Goal: Find specific page/section: Find specific page/section

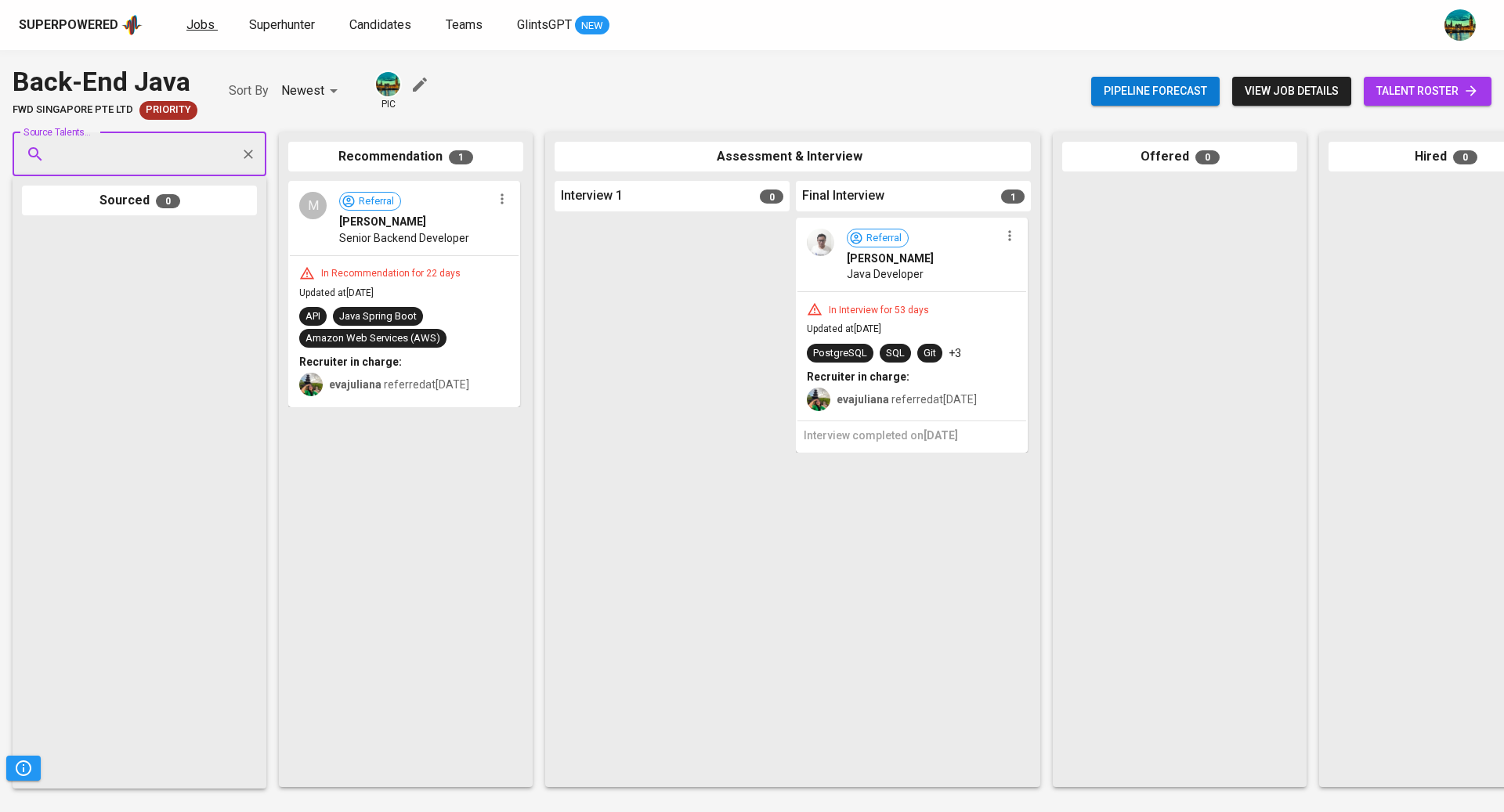
click at [201, 21] on span "Jobs" at bounding box center [201, 25] width 29 height 15
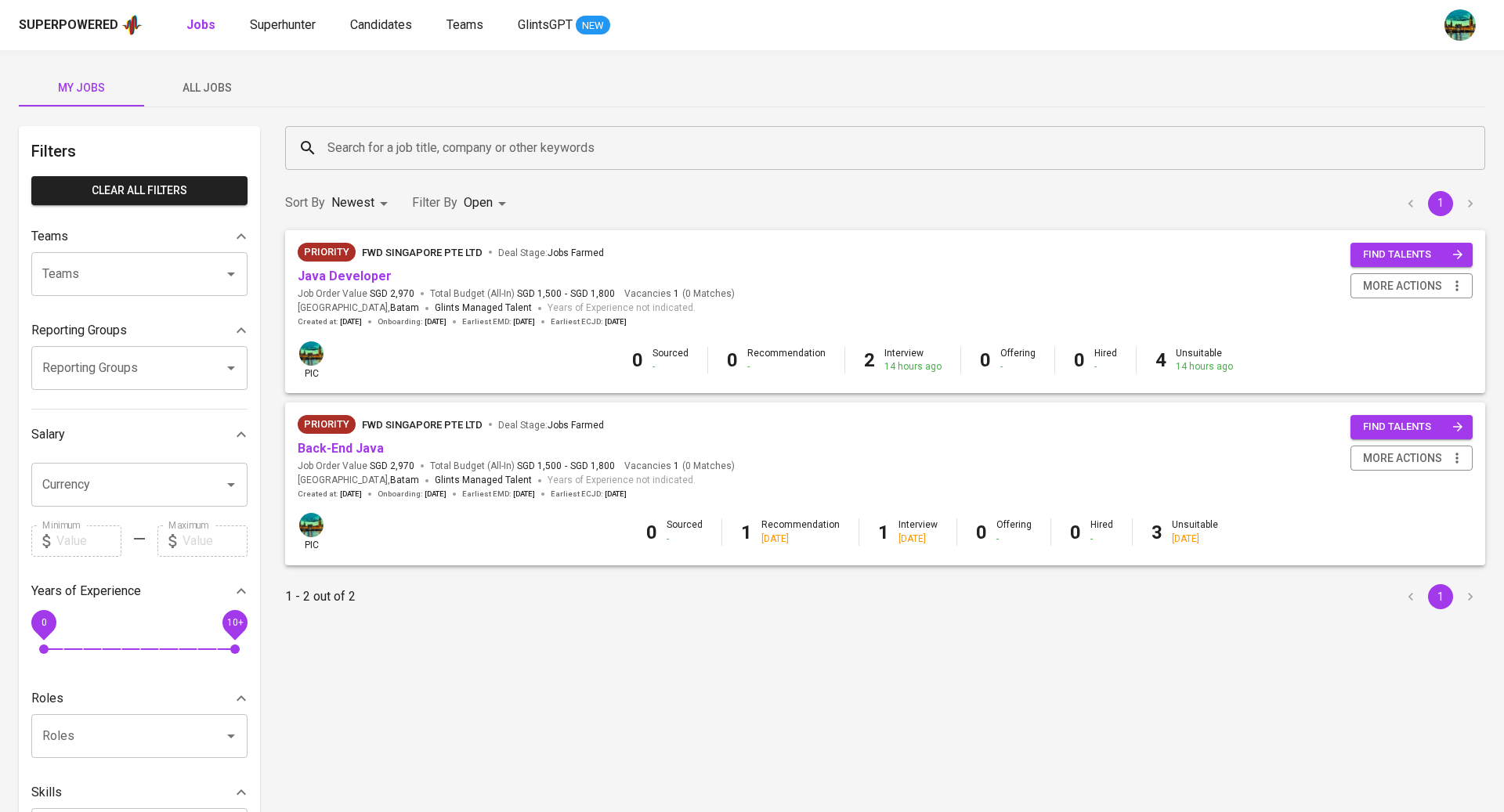
click at [355, 151] on input "Search for a job title, company or other keywords" at bounding box center [890, 148] width 1131 height 29
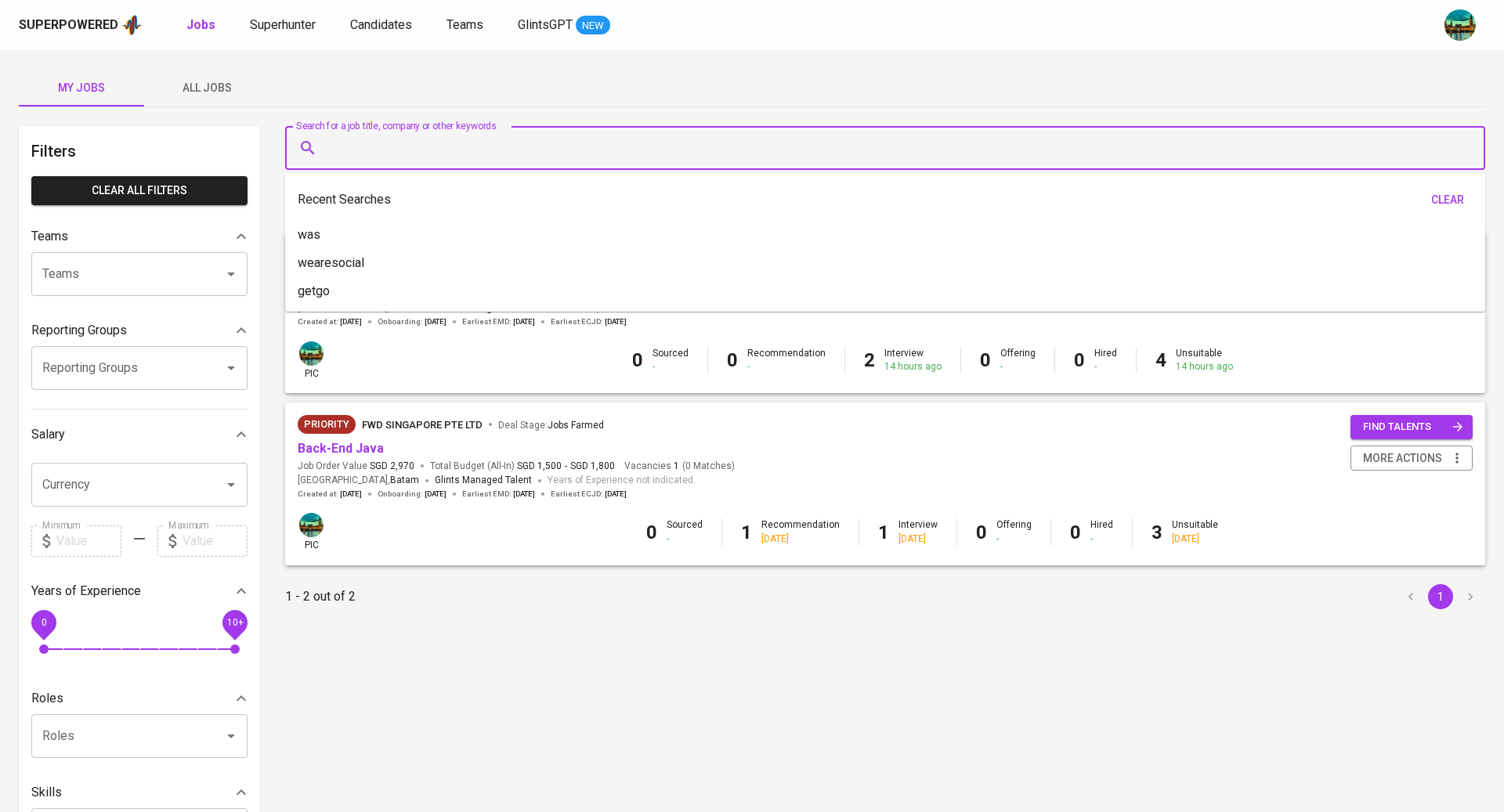
click at [217, 88] on span "All Jobs" at bounding box center [206, 87] width 107 height 19
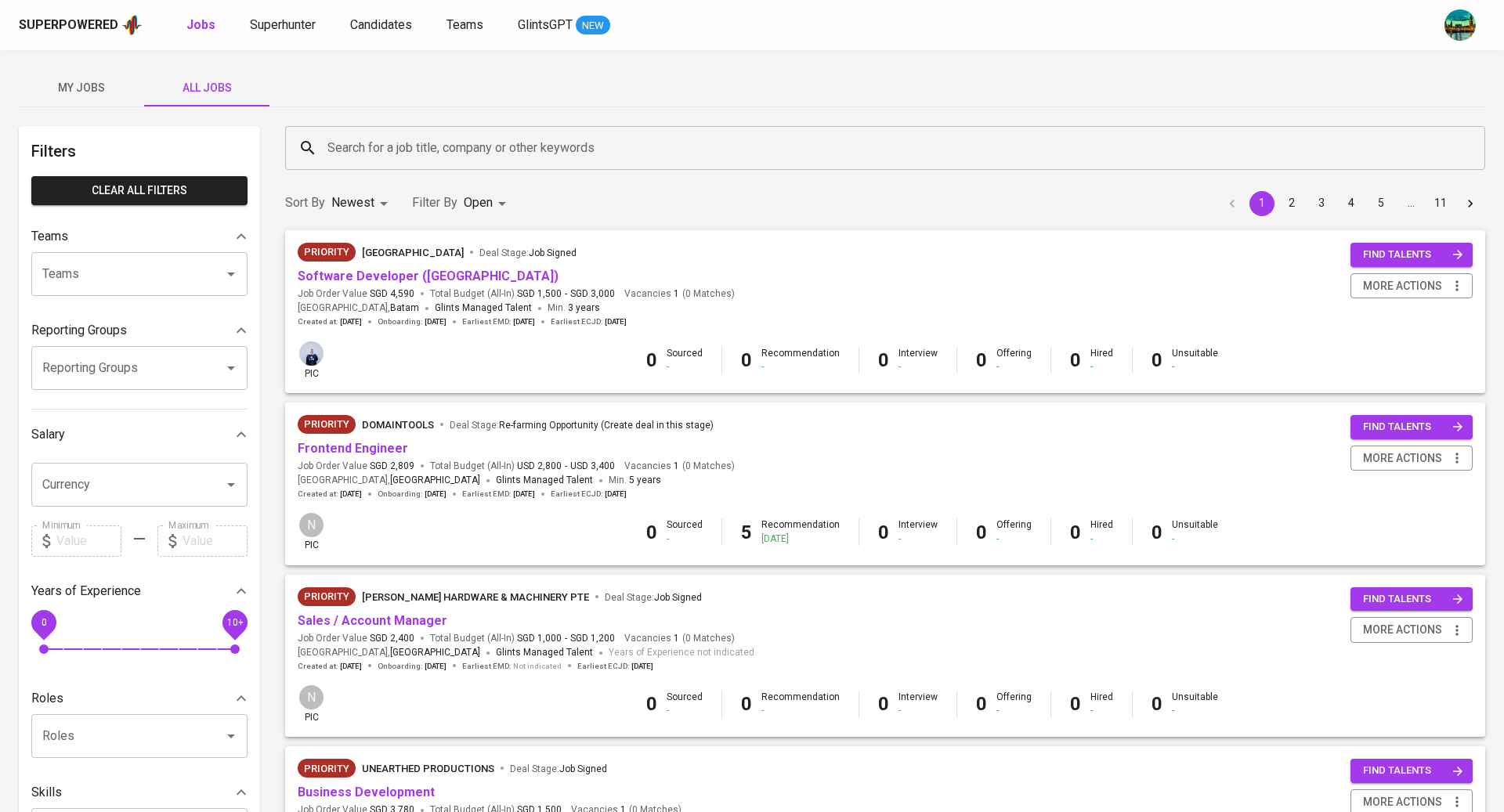
click at [372, 152] on input "Search for a job title, company or other keywords" at bounding box center [890, 148] width 1131 height 29
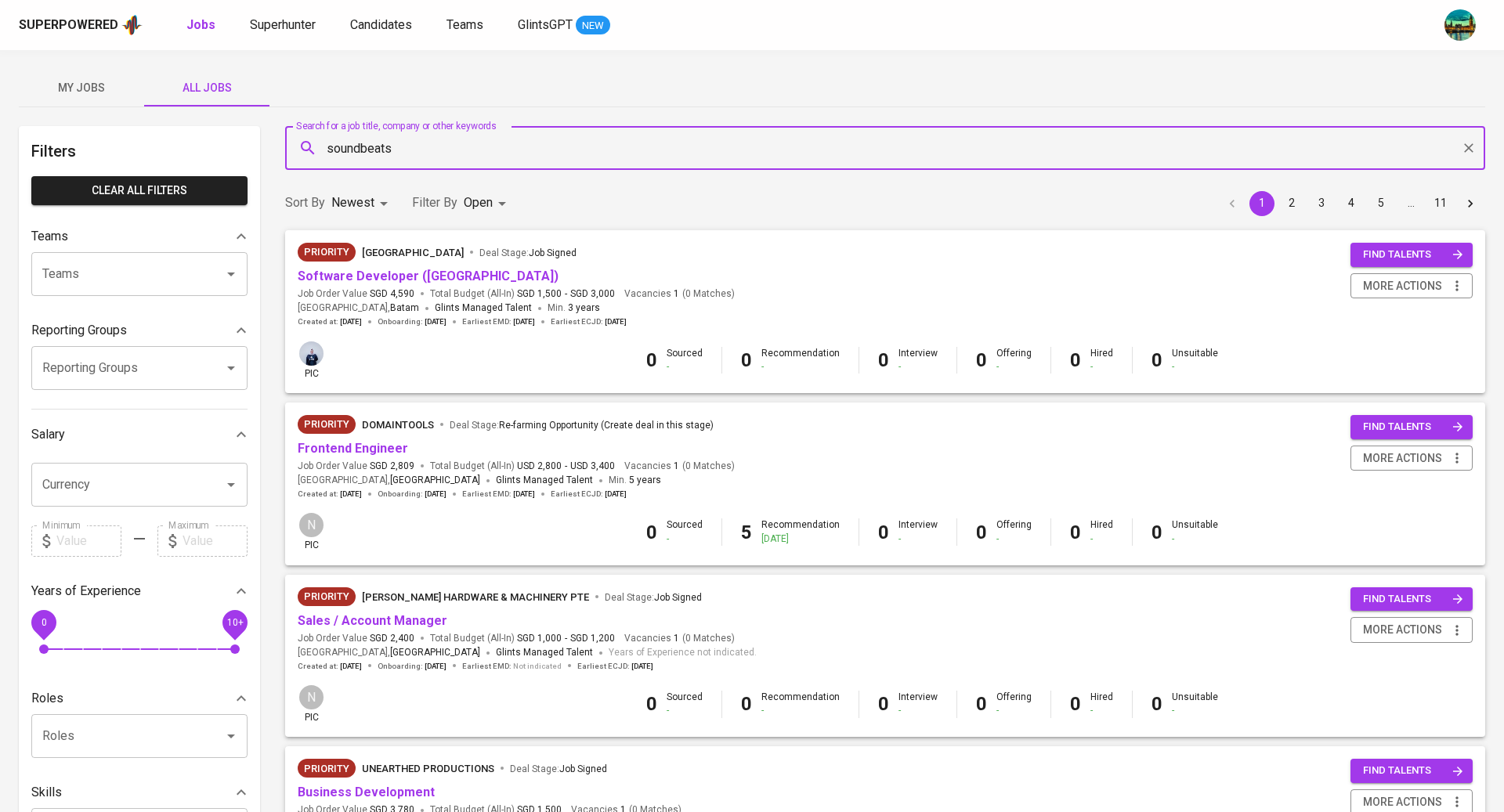
type input "soundbeats"
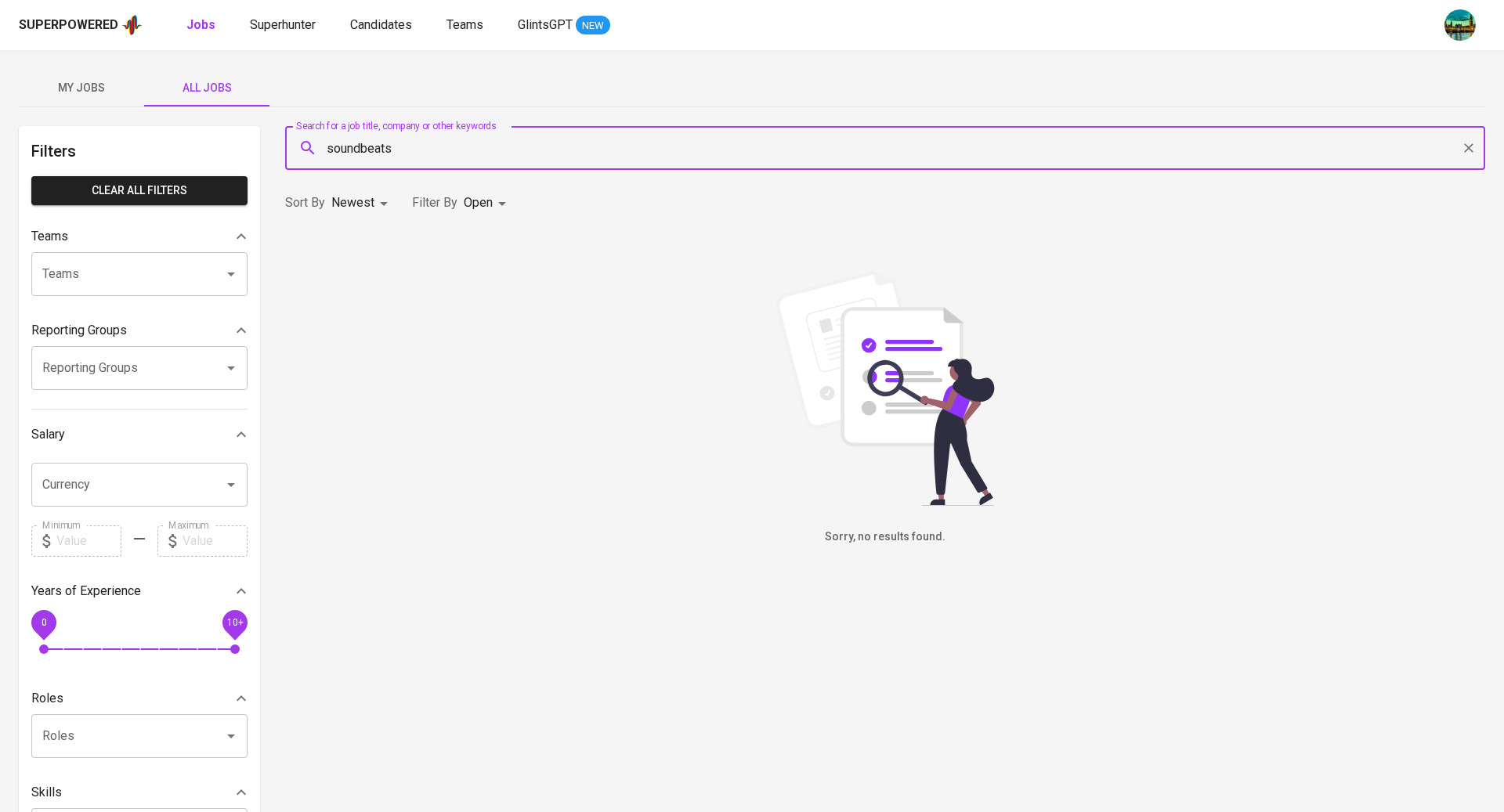
click at [464, 206] on body "Superpowered Jobs Superhunter Candidates Teams GlintsGPT NEW My Jobs All Jobs F…" at bounding box center [752, 534] width 1504 height 1069
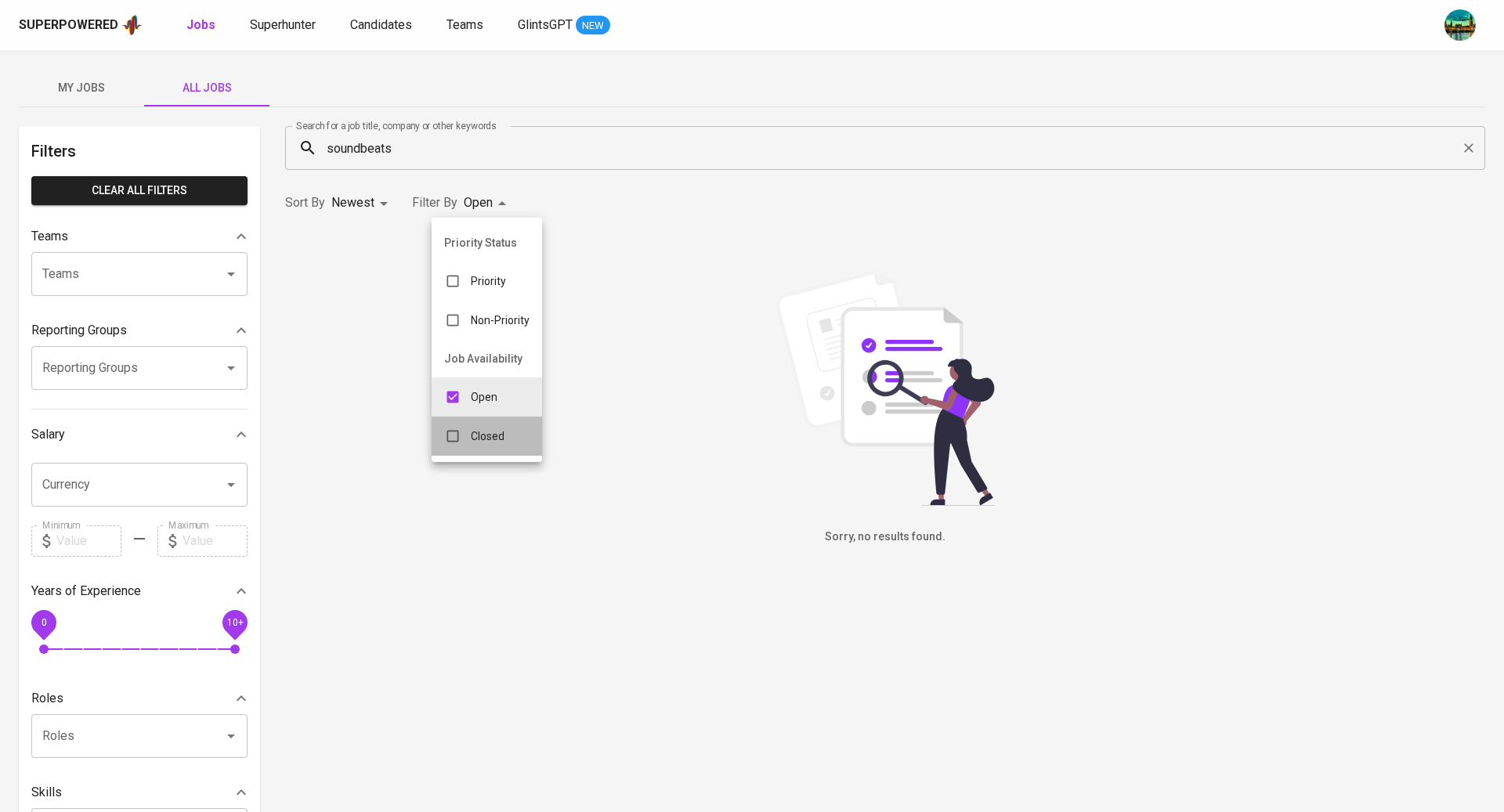
click at [462, 452] on li "Closed" at bounding box center [487, 436] width 111 height 39
type input "OPEN,CLOSE"
checkbox input "true"
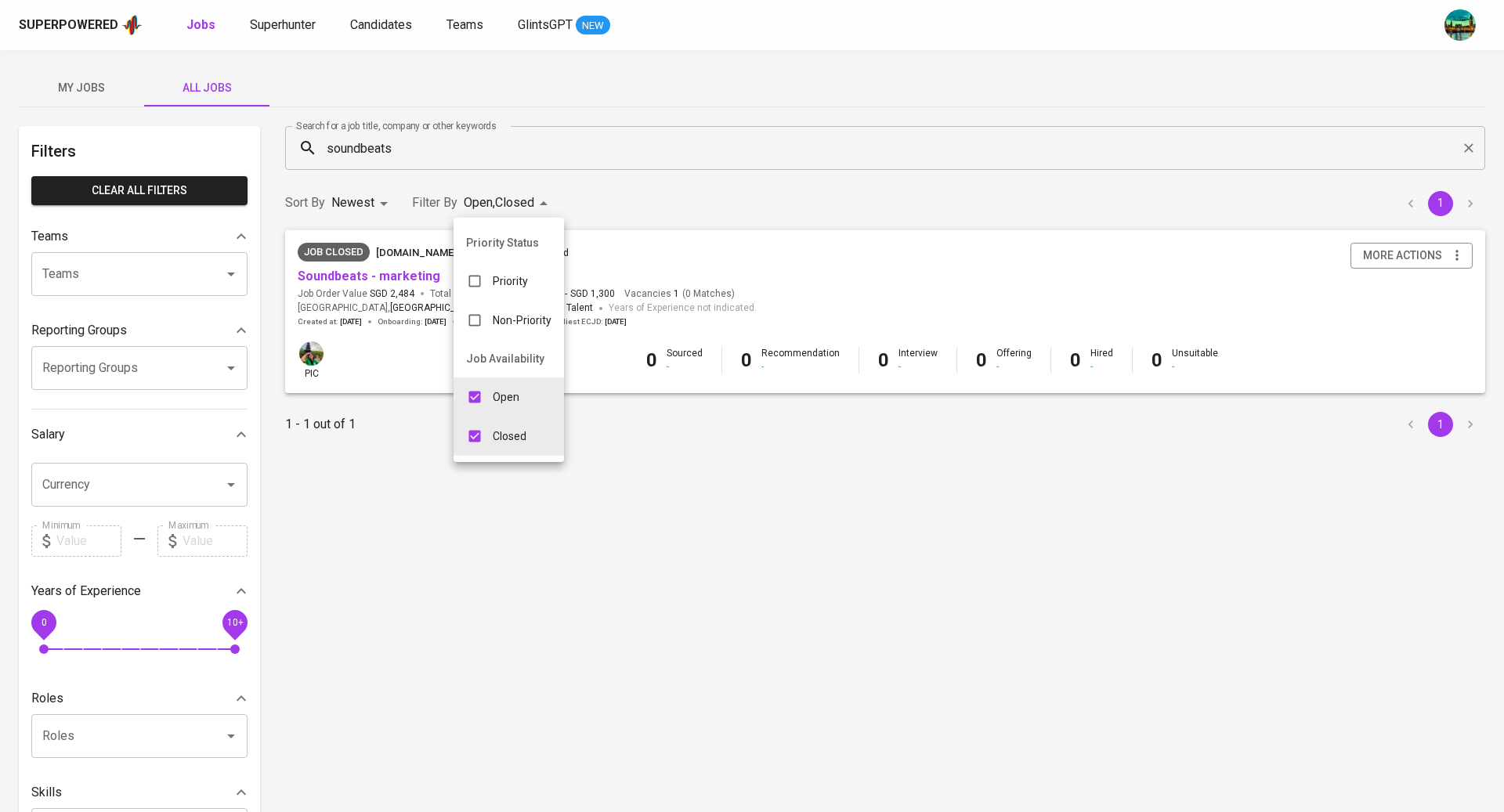
click at [704, 63] on div at bounding box center [752, 406] width 1504 height 812
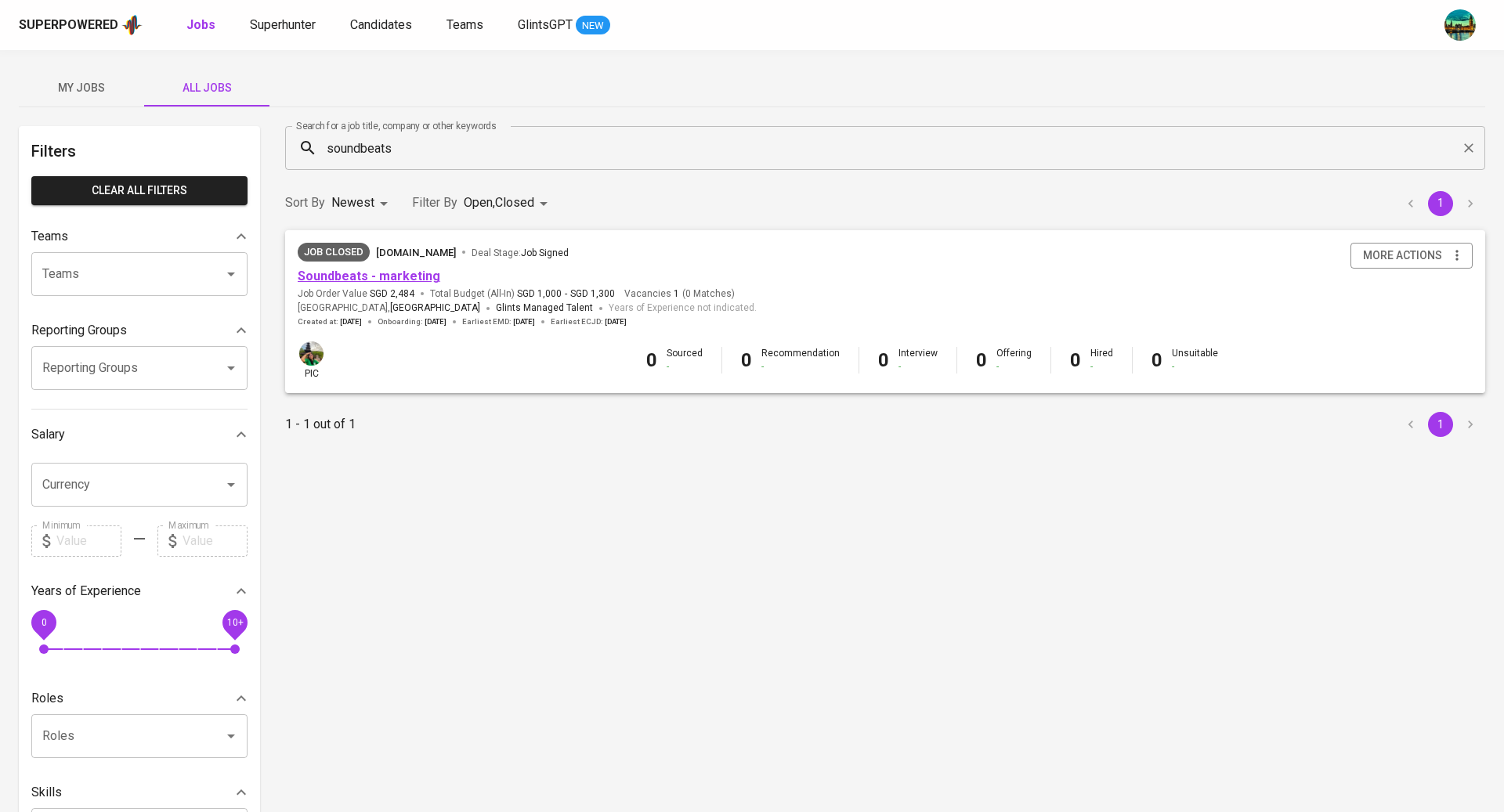
click at [406, 277] on link "Soundbeats - marketing" at bounding box center [369, 276] width 143 height 15
